Goal: Task Accomplishment & Management: Complete application form

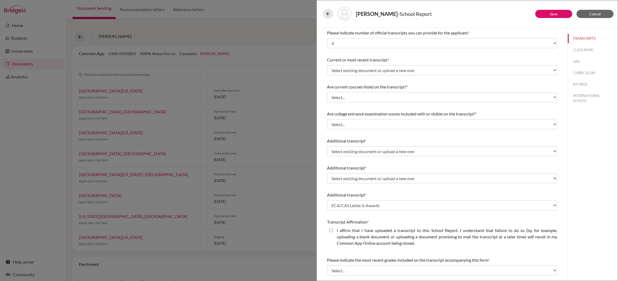
select select "4"
select select "672597"
click at [592, 13] on span "Cancel" at bounding box center [594, 14] width 11 height 4
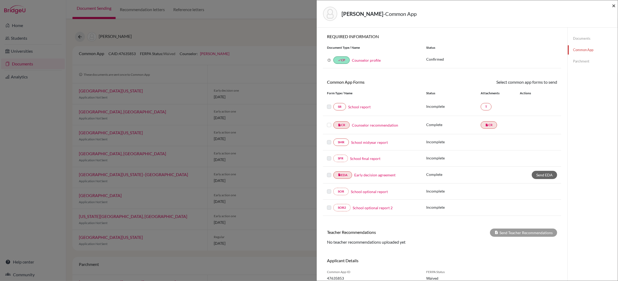
click at [613, 6] on span "×" at bounding box center [614, 6] width 4 height 8
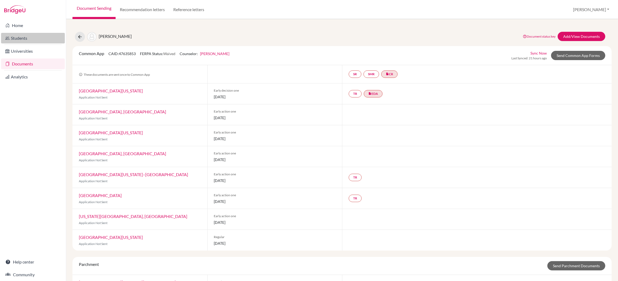
click at [21, 37] on link "Students" at bounding box center [33, 38] width 64 height 11
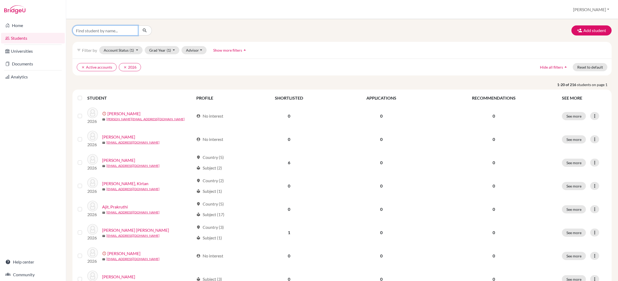
click at [86, 31] on input "Find student by name..." at bounding box center [105, 30] width 66 height 10
type input "[PERSON_NAME]"
click at [145, 31] on icon "submit" at bounding box center [144, 30] width 5 height 5
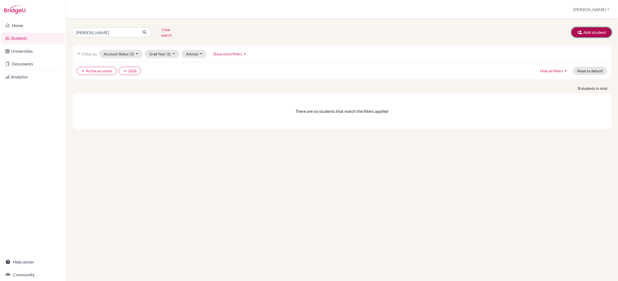
click at [590, 30] on button "Add student" at bounding box center [591, 32] width 40 height 10
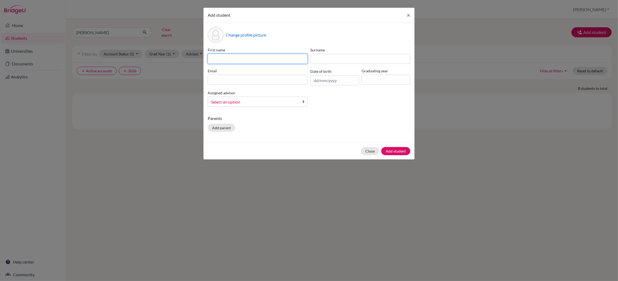
click at [223, 59] on input at bounding box center [258, 59] width 100 height 10
type input "Aditi"
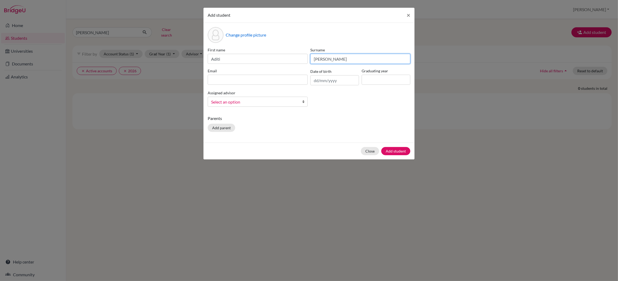
type input "[PERSON_NAME]"
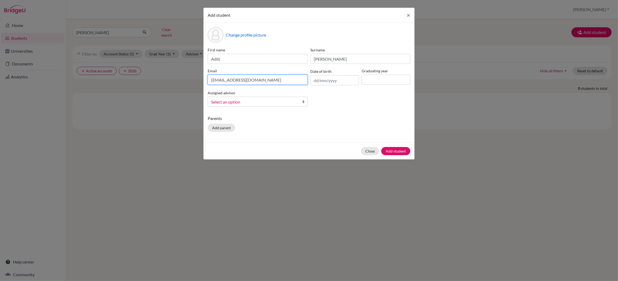
type input "[EMAIL_ADDRESS][DOMAIN_NAME]"
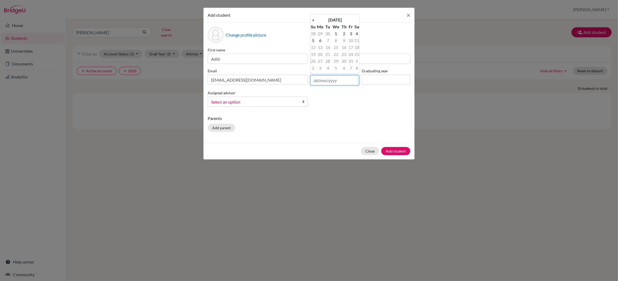
type input "2"
type input "[DATE]"
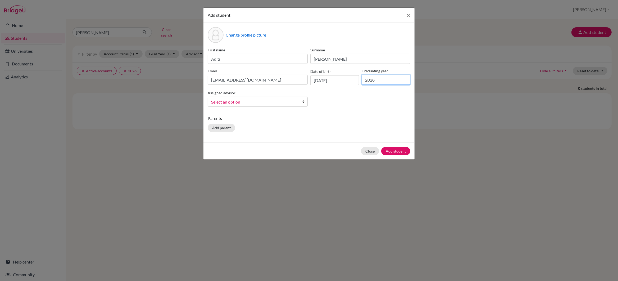
type input "2028"
click at [303, 100] on b at bounding box center [304, 102] width 5 height 10
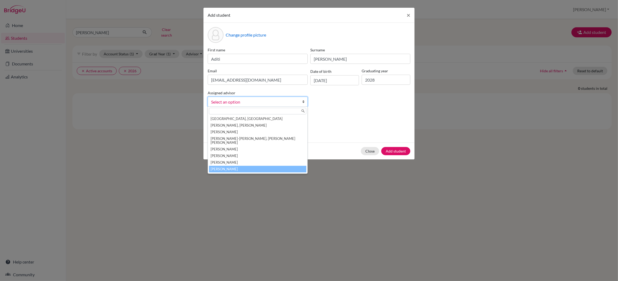
click at [226, 166] on li "[PERSON_NAME]" at bounding box center [257, 169] width 97 height 7
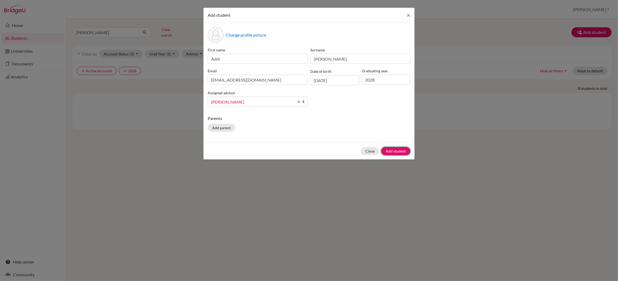
click at [392, 151] on button "Add student" at bounding box center [395, 151] width 29 height 8
